Goal: Information Seeking & Learning: Learn about a topic

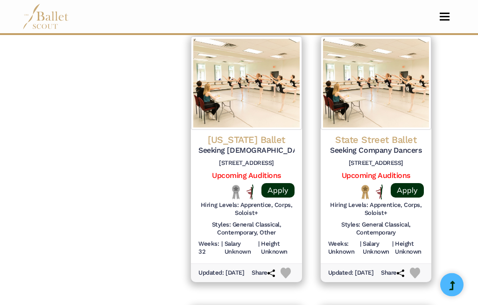
scroll to position [1006, 0]
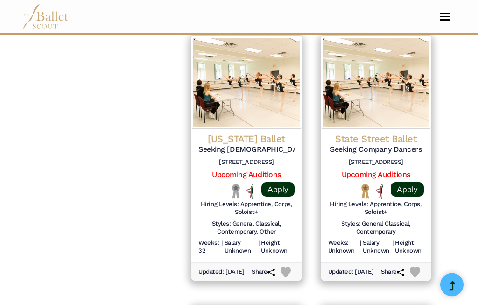
click at [378, 72] on img at bounding box center [376, 82] width 111 height 93
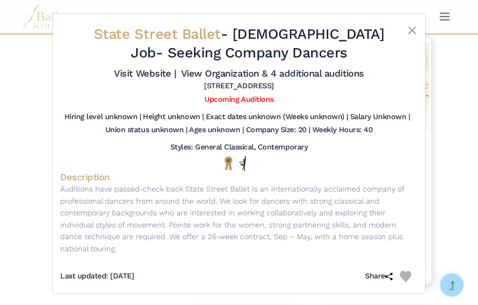
scroll to position [1016, 0]
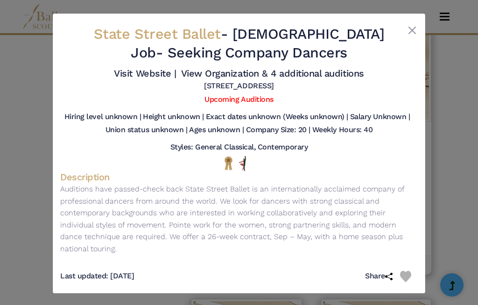
click at [409, 31] on button "Close" at bounding box center [412, 30] width 11 height 11
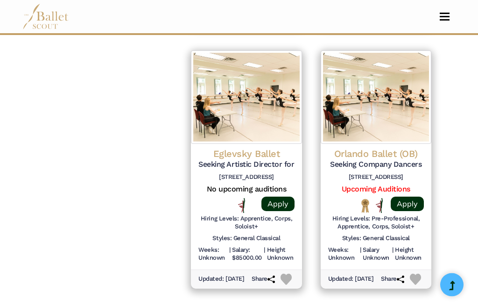
scroll to position [1264, 0]
click at [369, 100] on img at bounding box center [376, 96] width 111 height 93
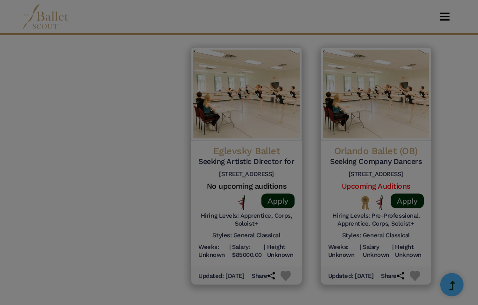
scroll to position [1265, 0]
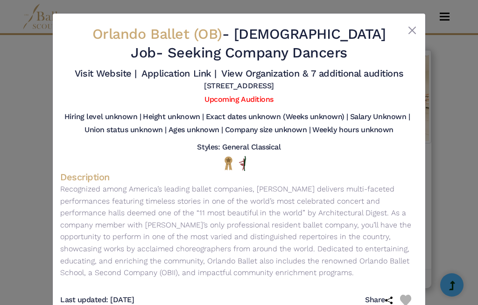
click at [408, 31] on button "Close" at bounding box center [412, 30] width 11 height 11
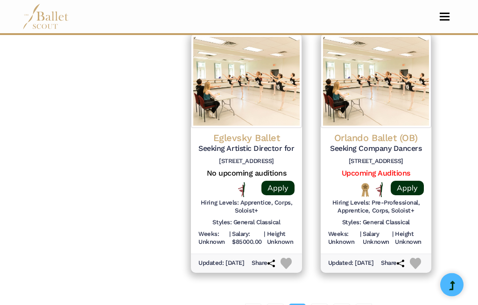
scroll to position [1306, 0]
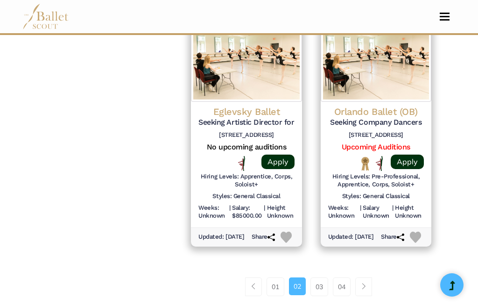
click at [321, 277] on link "03" at bounding box center [319, 286] width 18 height 19
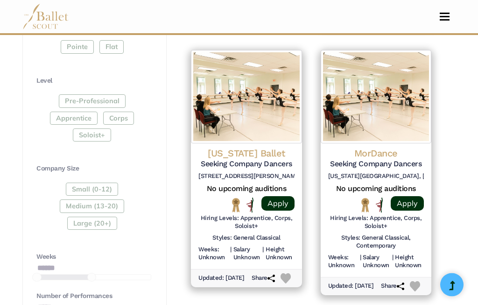
scroll to position [463, 0]
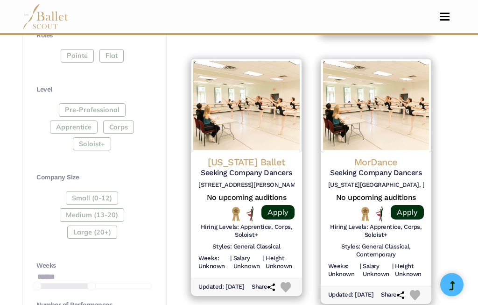
click at [389, 114] on img at bounding box center [376, 105] width 111 height 93
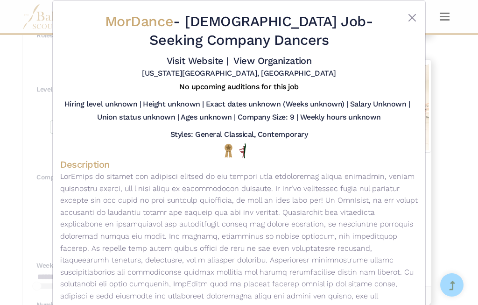
scroll to position [12, 0]
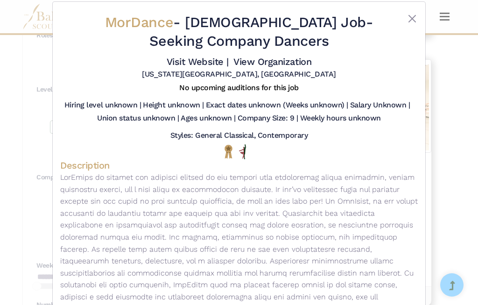
click at [195, 66] on link "Visit Website |" at bounding box center [198, 61] width 62 height 11
click at [413, 18] on button "Close" at bounding box center [412, 18] width 11 height 11
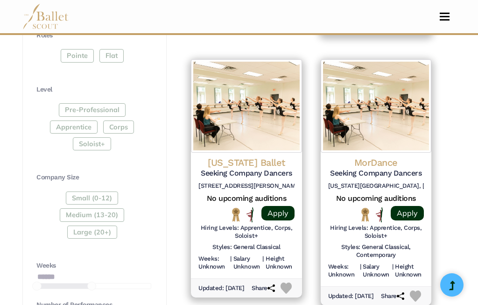
click at [258, 110] on img at bounding box center [246, 105] width 111 height 93
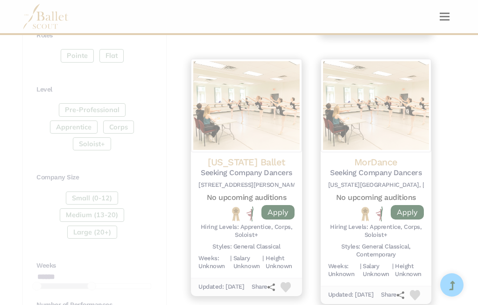
scroll to position [0, 0]
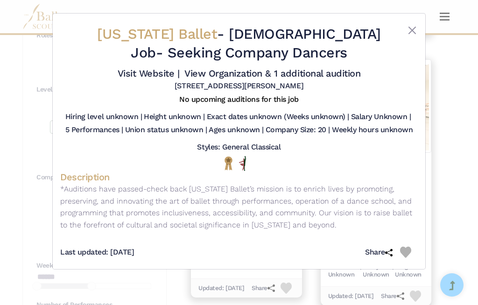
click at [415, 31] on button "Close" at bounding box center [412, 30] width 11 height 11
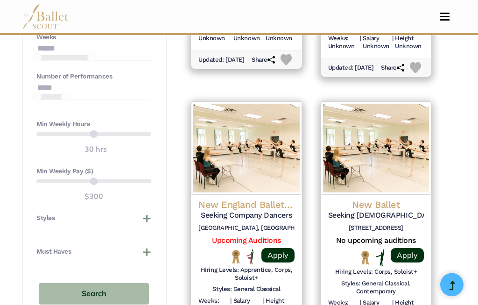
scroll to position [684, 0]
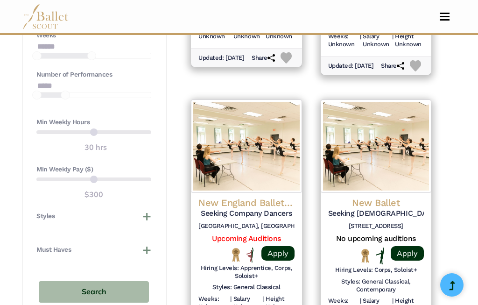
click at [253, 147] on img at bounding box center [246, 145] width 111 height 93
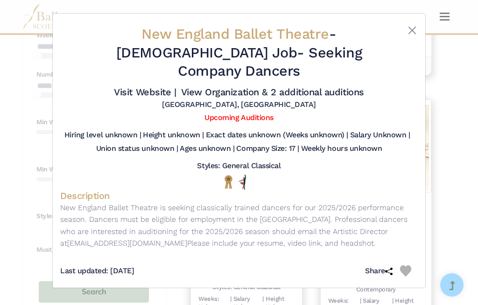
click at [149, 86] on link "Visit Website |" at bounding box center [145, 91] width 62 height 11
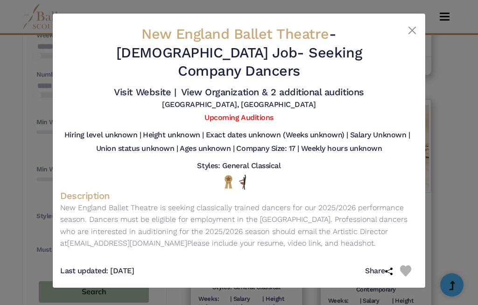
scroll to position [719, 0]
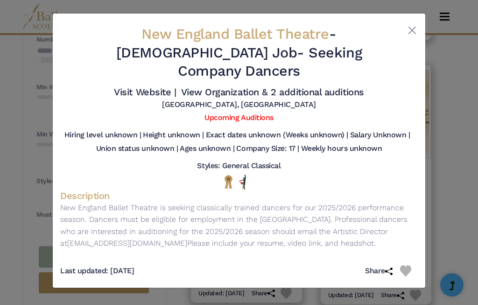
click at [409, 34] on button "Close" at bounding box center [412, 30] width 11 height 11
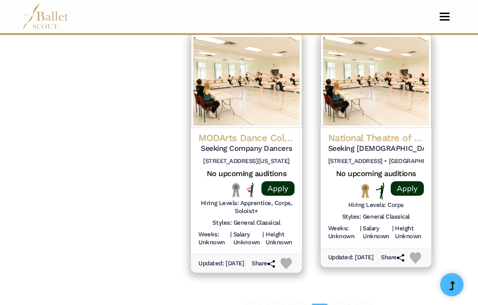
scroll to position [1277, 0]
click at [267, 70] on img at bounding box center [246, 81] width 111 height 93
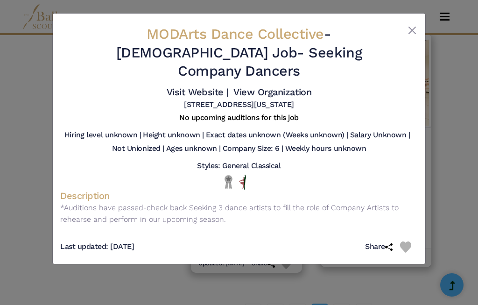
click at [200, 86] on link "Visit Website |" at bounding box center [198, 91] width 62 height 11
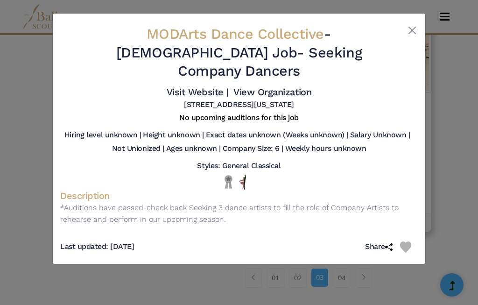
click at [413, 31] on button "Close" at bounding box center [412, 30] width 11 height 11
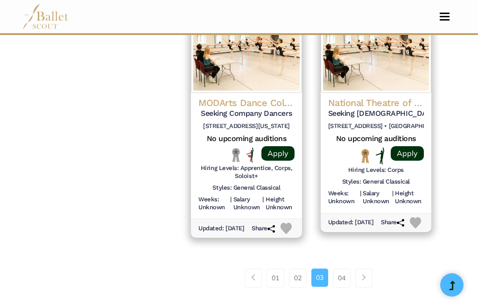
click at [345, 271] on link "04" at bounding box center [342, 277] width 18 height 19
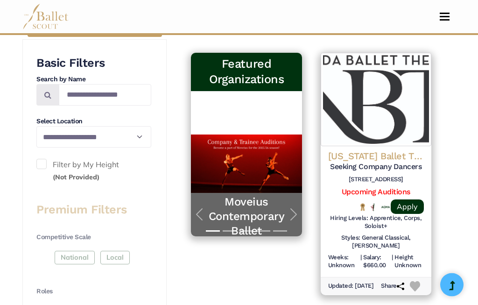
scroll to position [198, 0]
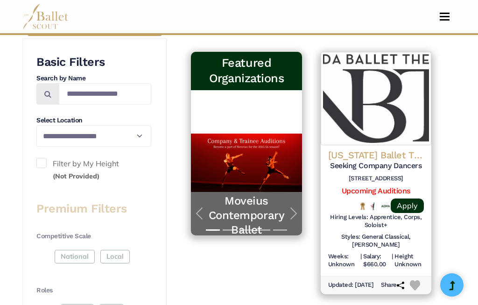
click at [377, 83] on img at bounding box center [376, 98] width 111 height 93
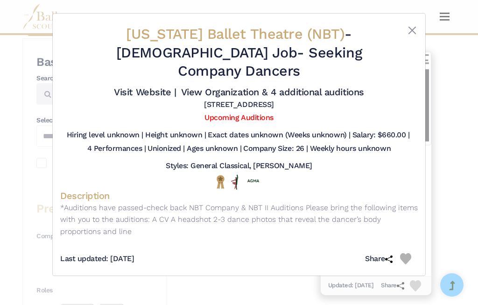
click at [149, 86] on link "Visit Website |" at bounding box center [145, 91] width 62 height 11
